Goal: Find specific page/section: Find specific page/section

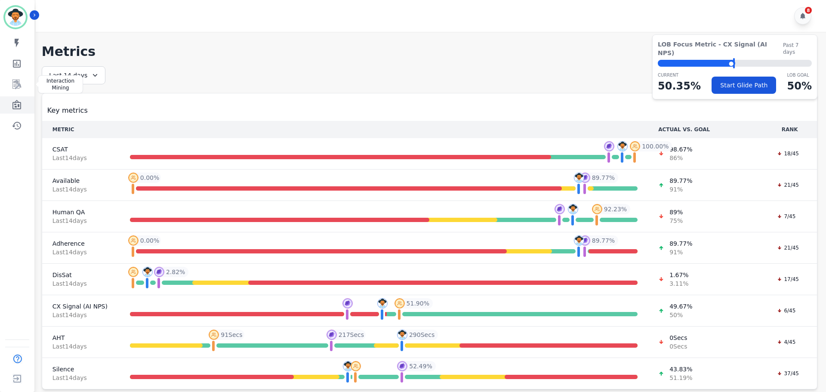
click at [20, 106] on icon "Sidebar" at bounding box center [16, 104] width 9 height 9
